Goal: Transaction & Acquisition: Purchase product/service

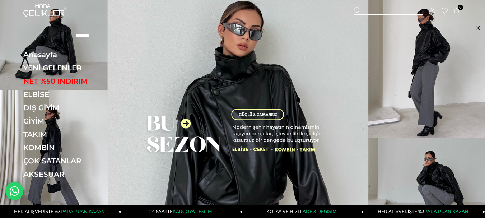
type input "******"
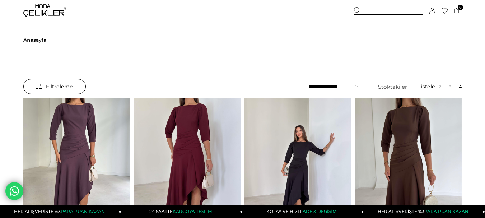
click at [182, 134] on img at bounding box center [187, 169] width 107 height 143
